Goal: Transaction & Acquisition: Purchase product/service

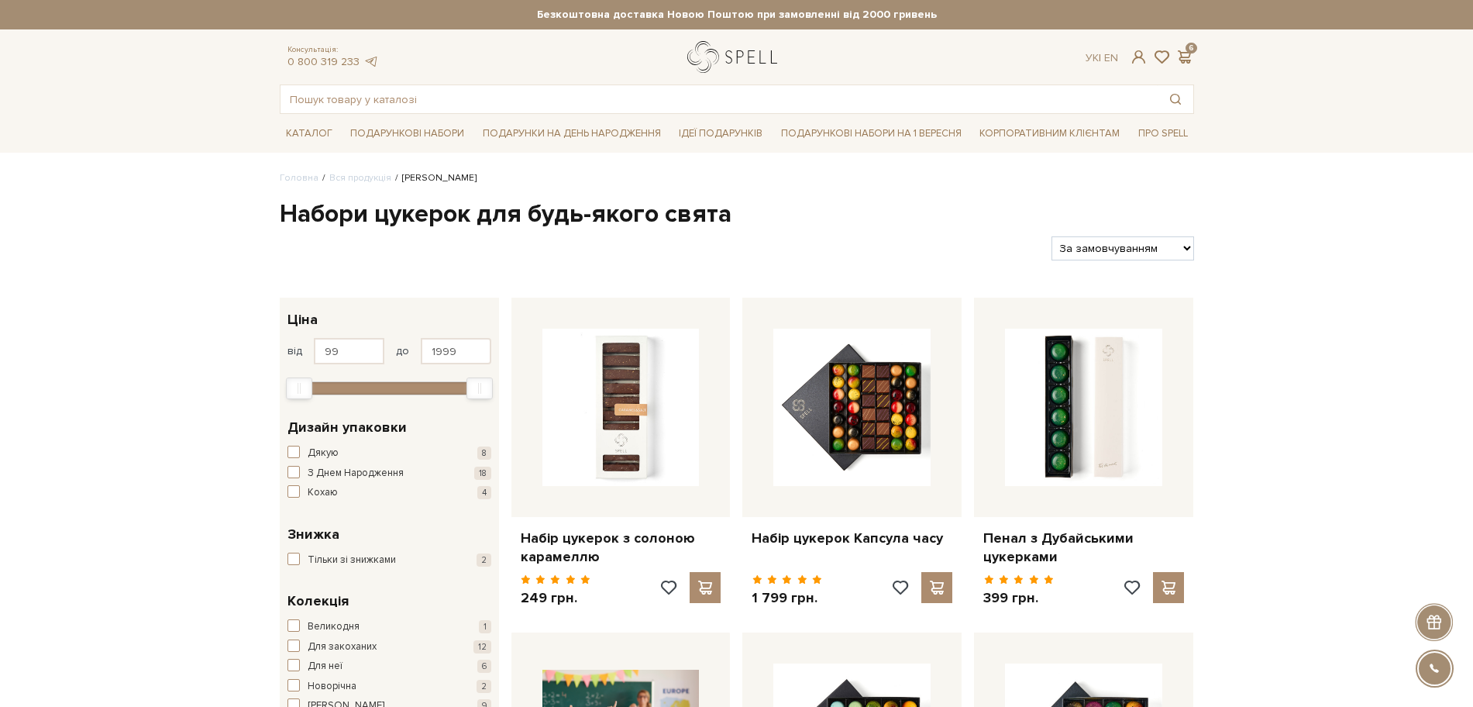
click at [732, 66] on link "logo" at bounding box center [735, 57] width 97 height 32
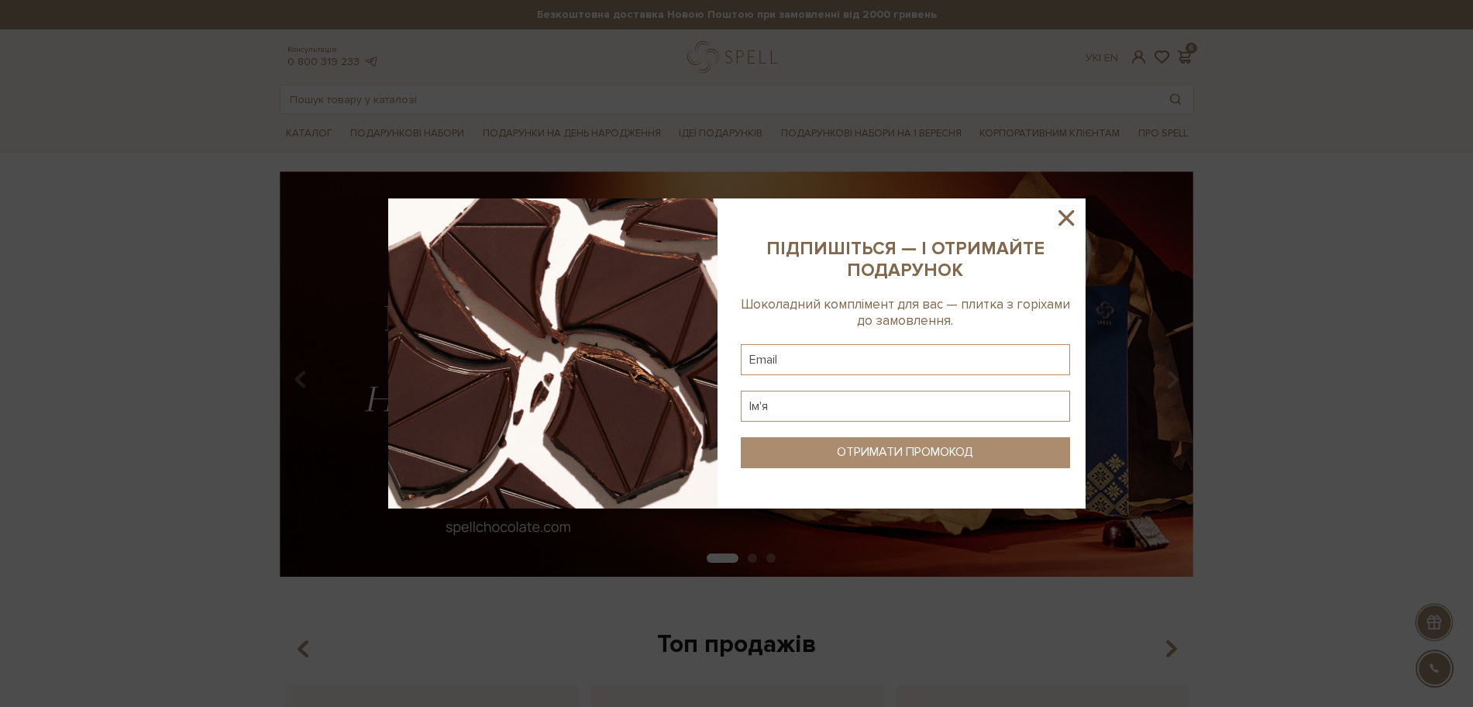
click at [1064, 219] on icon at bounding box center [1067, 218] width 16 height 16
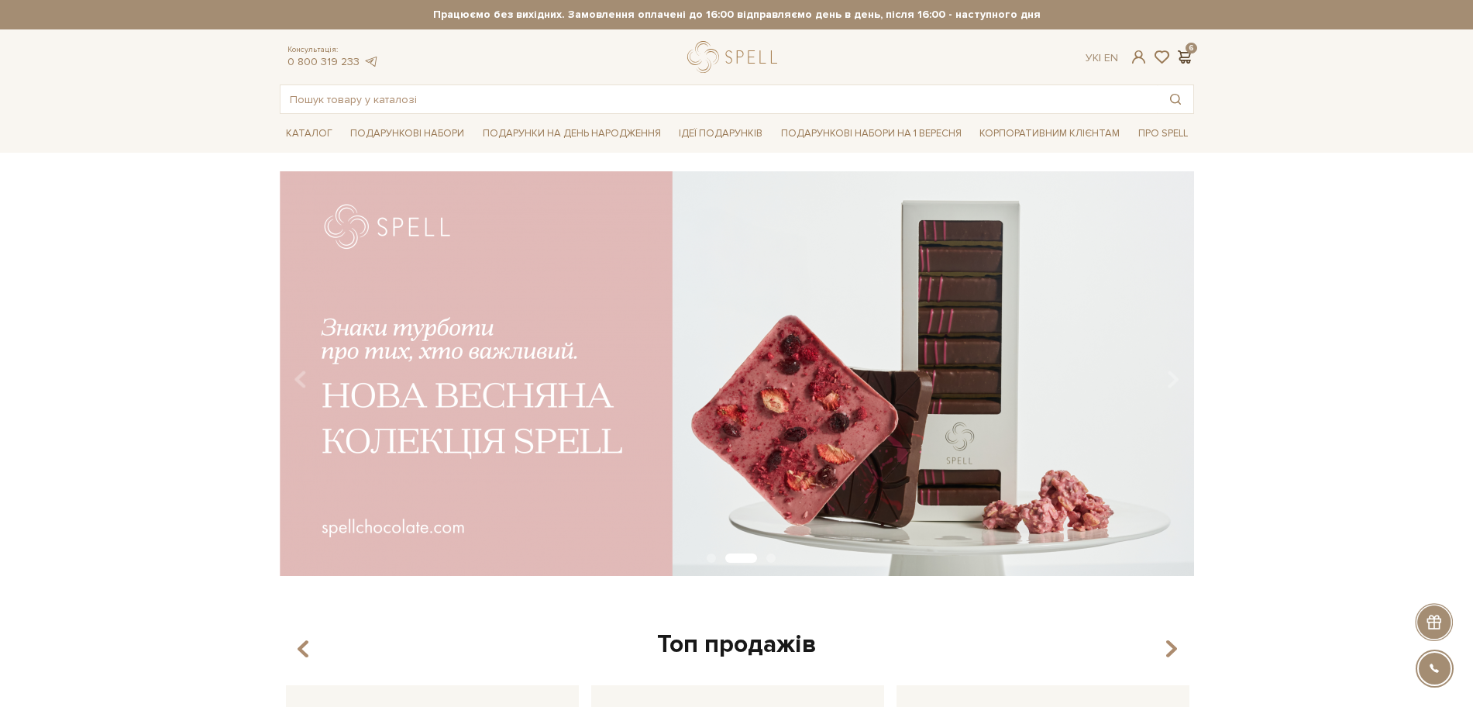
click at [1187, 51] on span at bounding box center [1185, 57] width 19 height 16
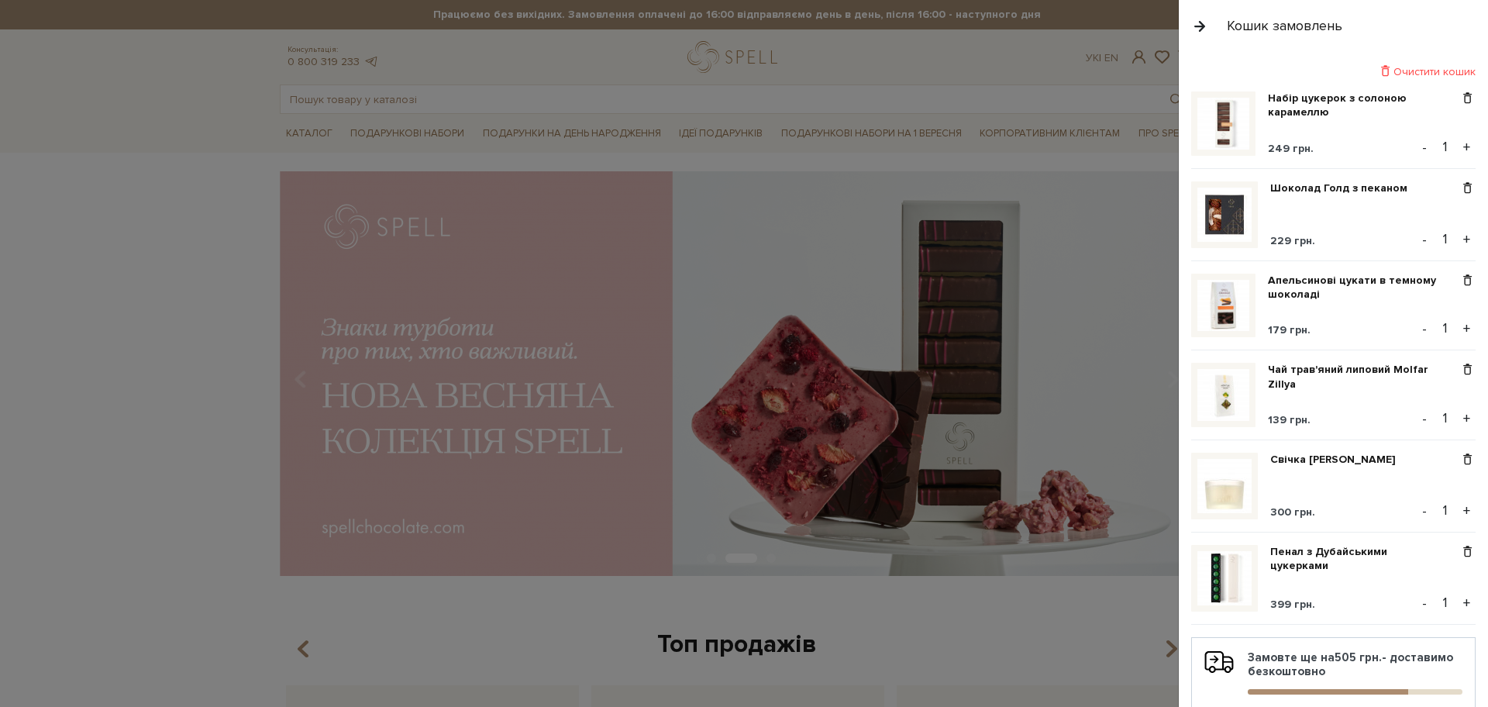
click at [1416, 79] on div "Очистити кошик Набір цукерок з солоною карамеллю 249 грн. - 1 + Шоколад Голд з …" at bounding box center [1333, 464] width 284 height 801
click at [1417, 70] on div "Очистити кошик" at bounding box center [1333, 71] width 284 height 15
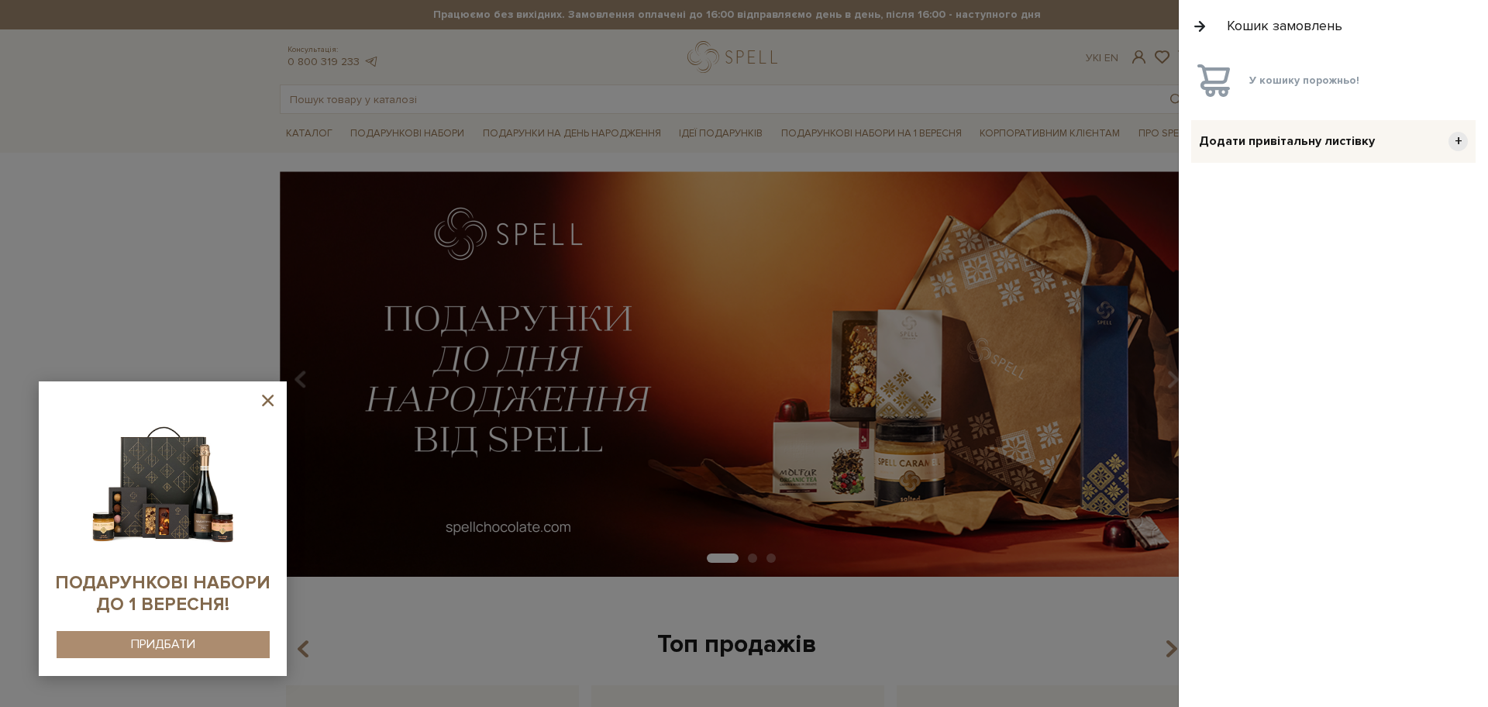
click at [1203, 22] on button "button" at bounding box center [1199, 25] width 17 height 27
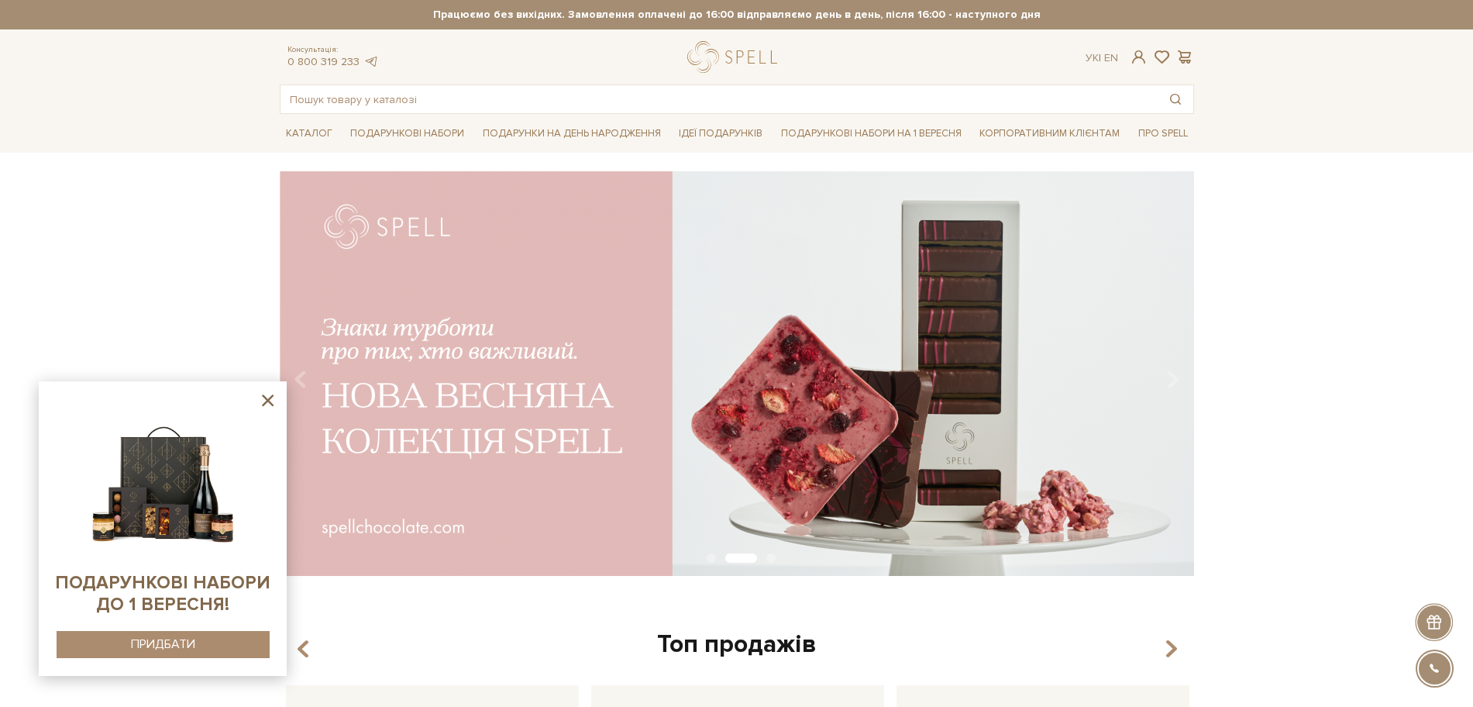
click at [271, 398] on icon at bounding box center [267, 400] width 19 height 19
